Goal: Transaction & Acquisition: Purchase product/service

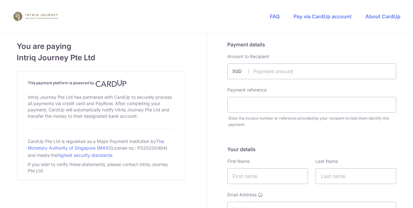
click at [293, 72] on input "text" at bounding box center [311, 71] width 169 height 16
type input "990.00"
click at [311, 107] on input "text" at bounding box center [311, 105] width 169 height 16
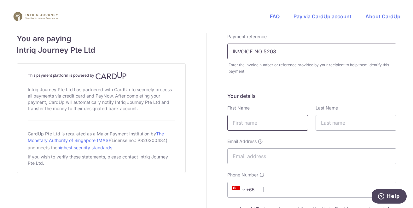
scroll to position [57, 0]
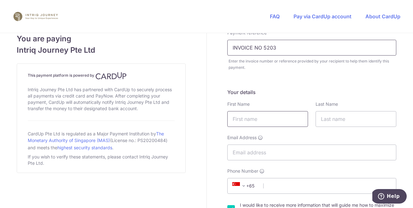
type input "INVOICE NO 5203"
click at [274, 120] on input "text" at bounding box center [267, 119] width 81 height 16
type input "C"
type input "[PERSON_NAME]"
click at [353, 120] on input "text" at bounding box center [356, 119] width 81 height 16
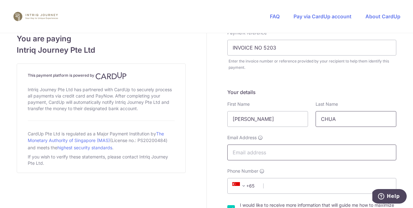
type input "CHUA"
click at [276, 153] on input "Email Address" at bounding box center [311, 152] width 169 height 16
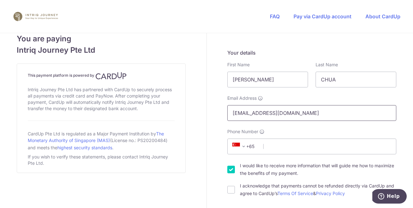
scroll to position [99, 0]
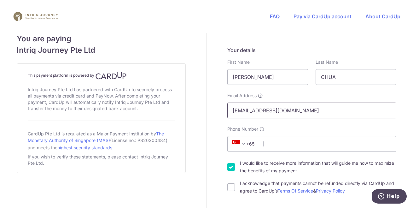
type input "[EMAIL_ADDRESS][DOMAIN_NAME]"
click at [244, 144] on span at bounding box center [244, 144] width 8 height 8
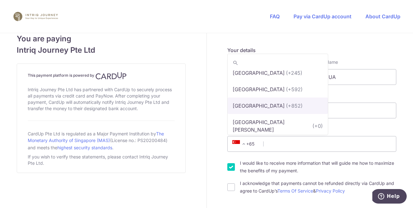
scroll to position [1540, 0]
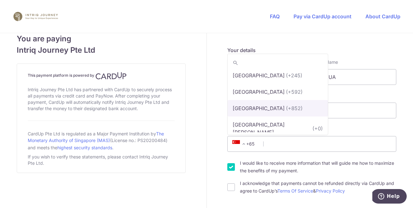
select select "95"
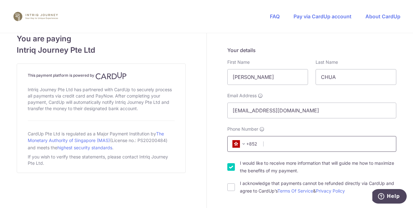
click at [292, 143] on input "Phone Number" at bounding box center [311, 144] width 169 height 16
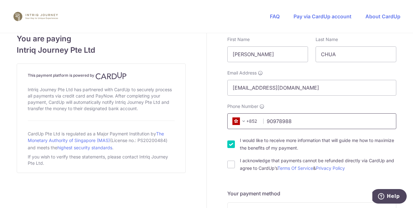
scroll to position [122, 0]
type input "90978988"
click at [232, 164] on input "I acknowledge that payments cannot be refunded directly via CardUp and agree to…" at bounding box center [231, 164] width 8 height 8
checkbox input "true"
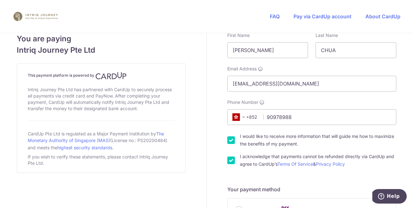
scroll to position [129, 0]
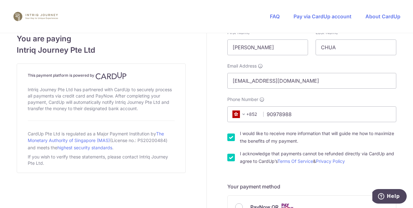
click at [232, 136] on input "I would like to receive more information that will guide me how to maximize the…" at bounding box center [231, 137] width 8 height 8
checkbox input "false"
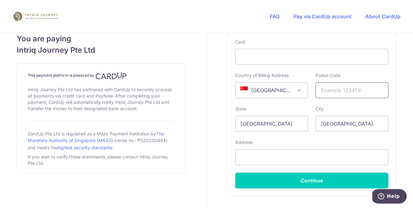
scroll to position [393, 0]
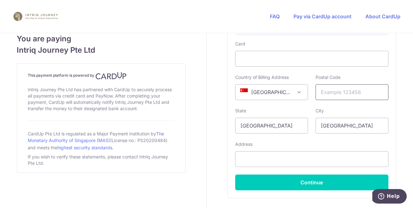
click at [353, 89] on input "text" at bounding box center [352, 92] width 73 height 16
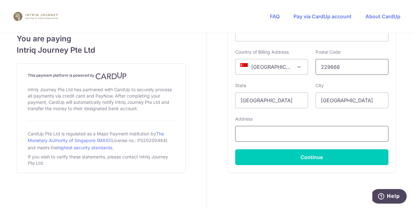
type input "229666"
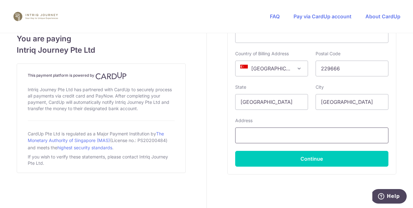
click at [256, 132] on input "text" at bounding box center [311, 135] width 153 height 16
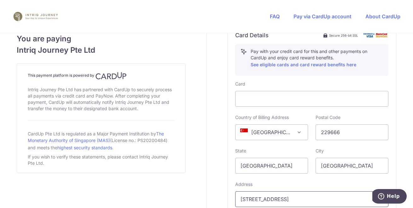
scroll to position [437, 0]
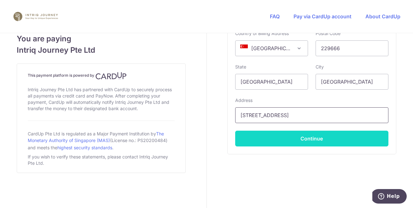
type input "[STREET_ADDRESS]"
click at [314, 137] on button "Continue" at bounding box center [311, 139] width 153 height 16
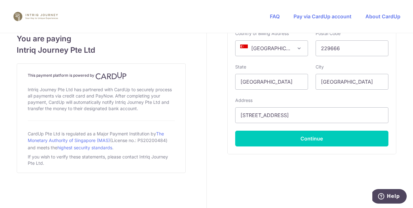
type input "**** 3321"
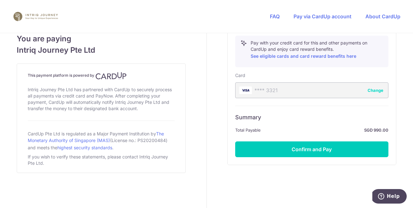
scroll to position [373, 0]
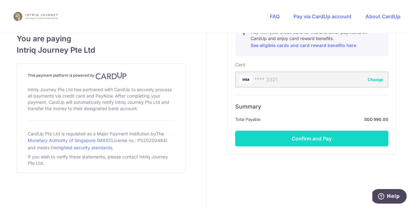
click at [328, 138] on button "Confirm and Pay" at bounding box center [311, 139] width 153 height 16
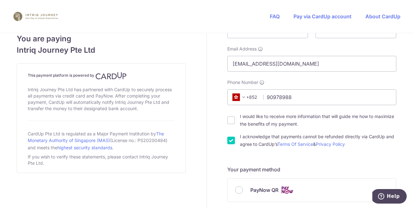
scroll to position [147, 0]
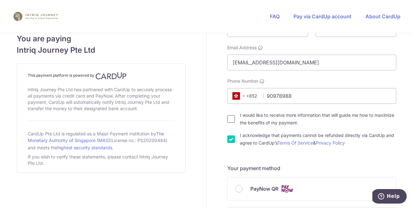
click at [232, 119] on input "I would like to receive more information that will guide me how to maximize the…" at bounding box center [231, 119] width 8 height 8
checkbox input "true"
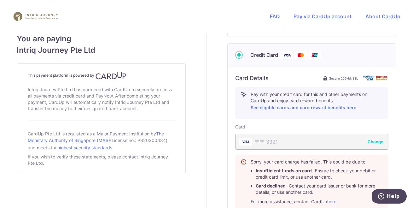
scroll to position [307, 0]
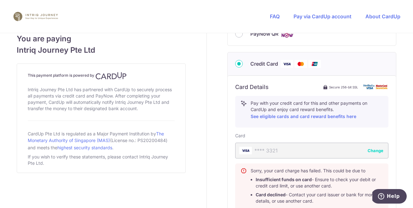
click at [375, 147] on button "Change" at bounding box center [376, 150] width 16 height 6
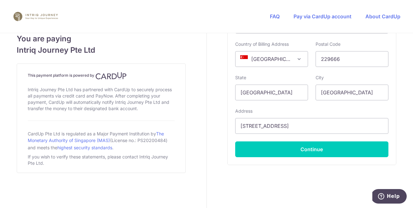
scroll to position [437, 0]
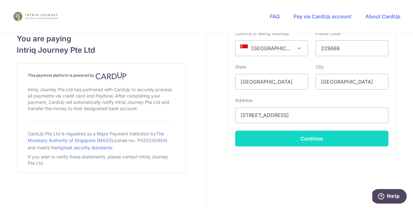
click at [315, 137] on button "Continue" at bounding box center [311, 139] width 153 height 16
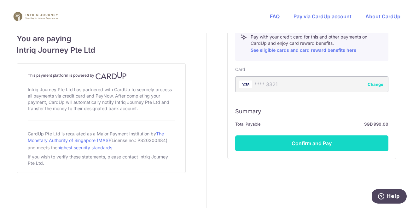
scroll to position [369, 0]
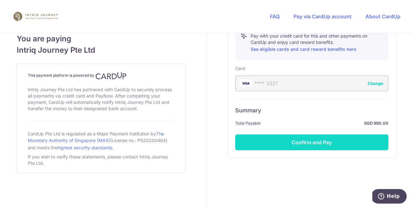
click at [323, 141] on button "Confirm and Pay" at bounding box center [311, 142] width 153 height 16
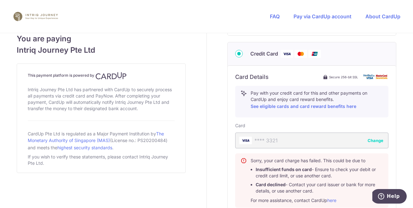
scroll to position [309, 0]
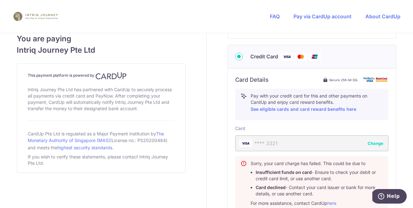
click at [287, 55] on img at bounding box center [287, 57] width 13 height 8
click at [243, 55] on input "Credit Card" at bounding box center [239, 57] width 8 height 8
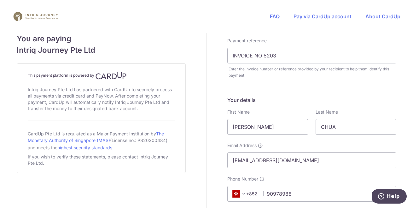
scroll to position [44, 0]
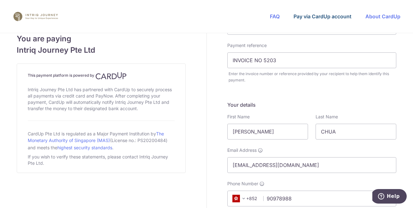
click at [325, 16] on link "Pay via CardUp account" at bounding box center [322, 16] width 58 height 6
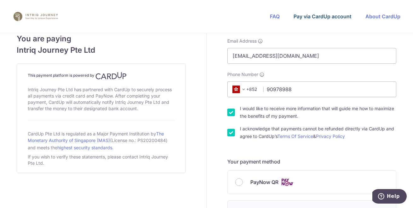
scroll to position [150, 0]
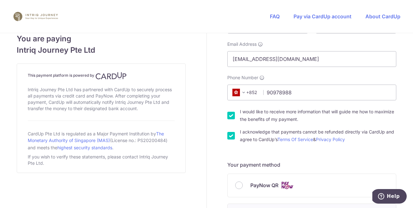
click at [245, 93] on span at bounding box center [244, 93] width 8 height 8
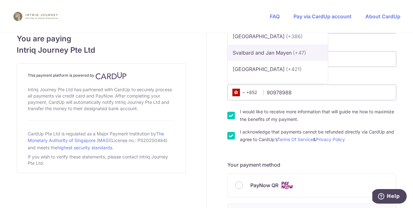
scroll to position [3306, 0]
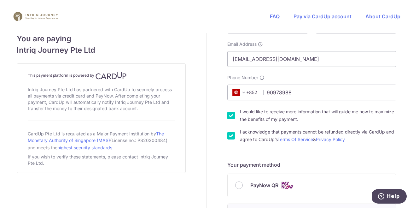
click at [253, 93] on span "+852" at bounding box center [244, 93] width 28 height 8
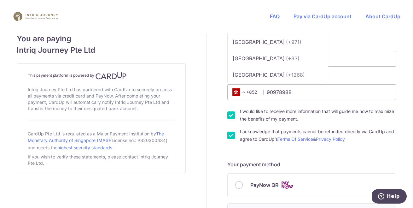
click at [244, 92] on span at bounding box center [244, 92] width 8 height 8
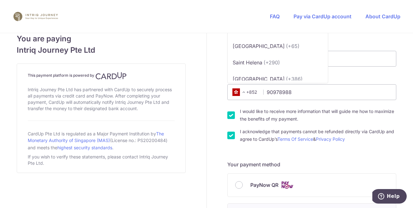
scroll to position [3266, 0]
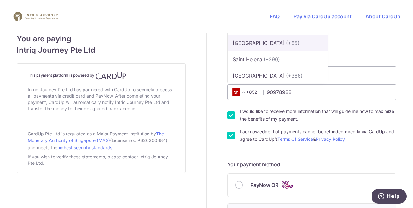
select select "199"
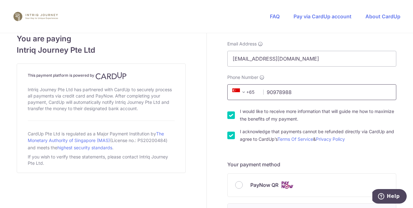
drag, startPoint x: 297, startPoint y: 93, endPoint x: 304, endPoint y: 91, distance: 7.1
click at [297, 93] on input "90978988" at bounding box center [311, 92] width 169 height 16
type input "91784822"
click at [232, 116] on input "I would like to receive more information that will guide me how to maximize the…" at bounding box center [231, 115] width 8 height 8
checkbox input "false"
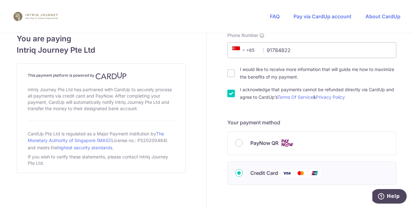
scroll to position [223, 0]
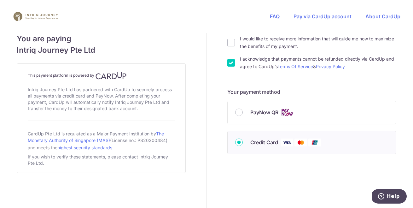
click at [287, 141] on img at bounding box center [287, 142] width 13 height 8
click at [243, 141] on input "Credit Card" at bounding box center [239, 142] width 8 height 8
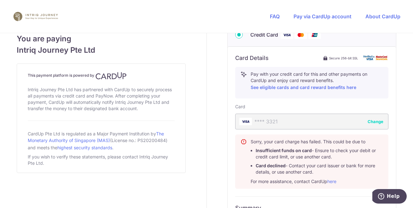
scroll to position [332, 0]
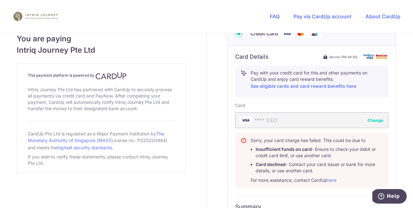
click at [375, 120] on button "Change" at bounding box center [376, 120] width 16 height 6
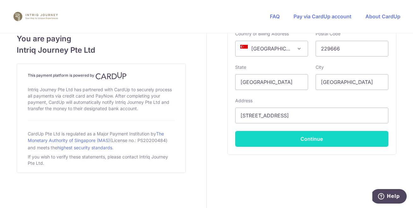
scroll to position [437, 0]
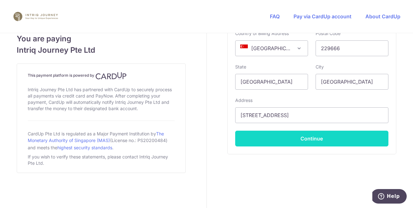
click at [312, 138] on button "Continue" at bounding box center [311, 139] width 153 height 16
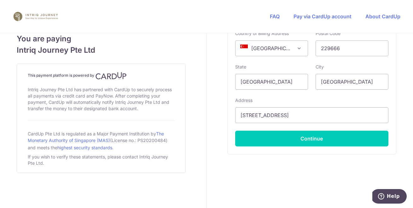
type input "**** 4267"
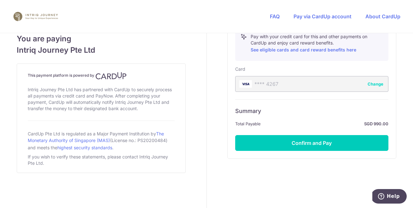
scroll to position [373, 0]
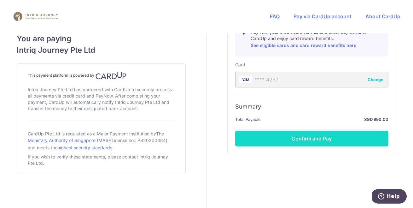
click at [325, 138] on button "Confirm and Pay" at bounding box center [311, 139] width 153 height 16
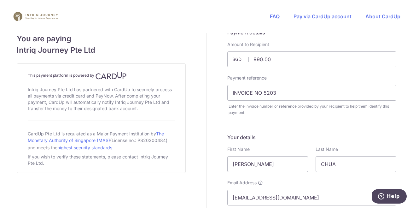
scroll to position [0, 0]
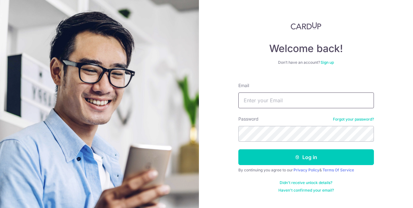
click at [286, 99] on input "Email" at bounding box center [306, 100] width 136 height 16
type input "[EMAIL_ADDRESS][DOMAIN_NAME]"
